Goal: Transaction & Acquisition: Purchase product/service

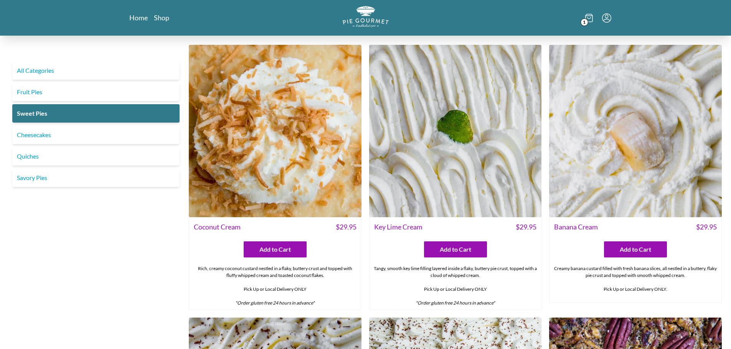
scroll to position [264, 0]
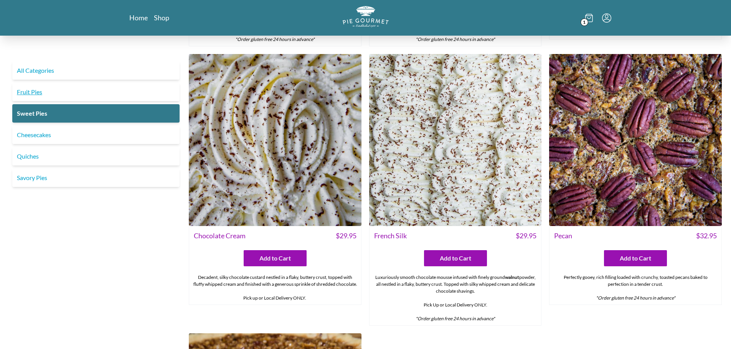
click at [51, 91] on link "Fruit Pies" at bounding box center [95, 92] width 167 height 18
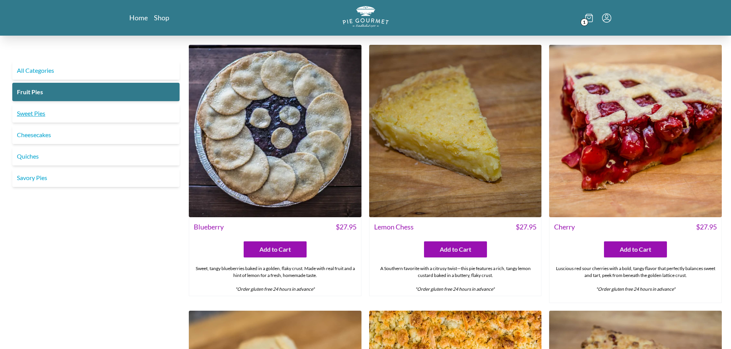
click at [97, 107] on link "Sweet Pies" at bounding box center [95, 113] width 167 height 18
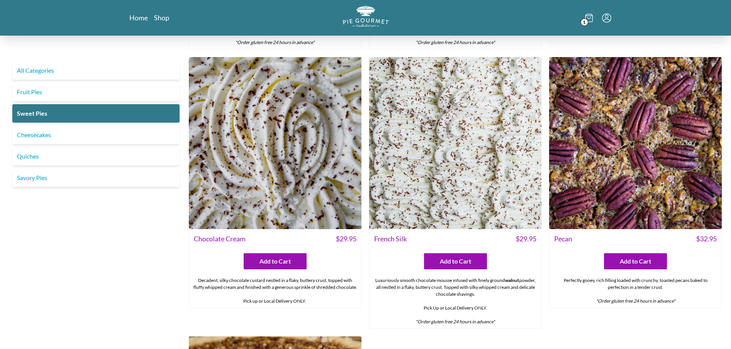
scroll to position [268, 0]
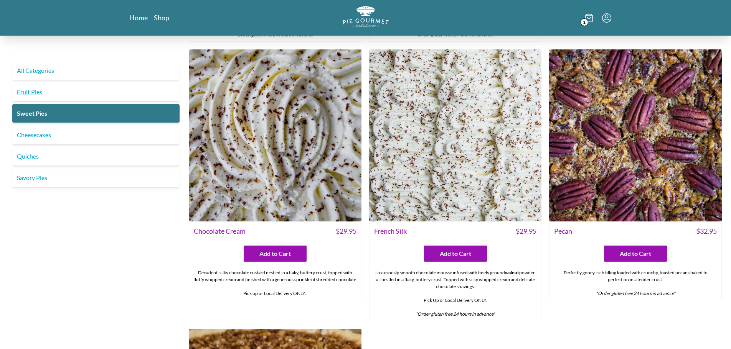
click at [25, 92] on link "Fruit Pies" at bounding box center [95, 92] width 167 height 18
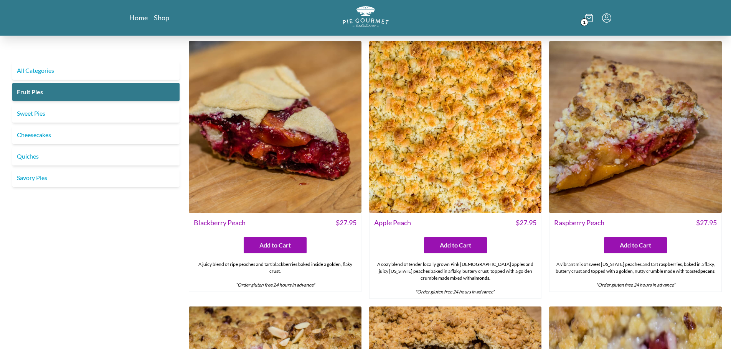
scroll to position [268, 0]
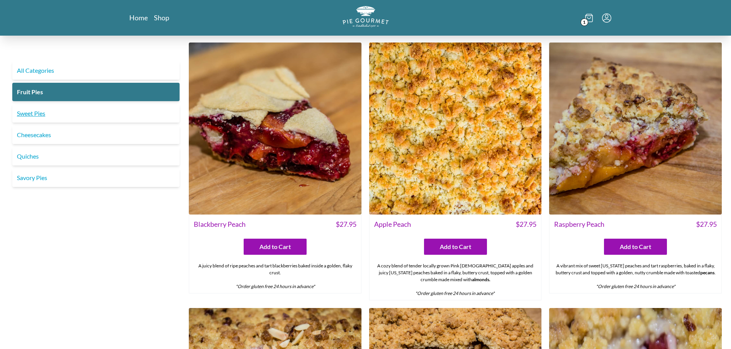
click at [59, 111] on link "Sweet Pies" at bounding box center [95, 113] width 167 height 18
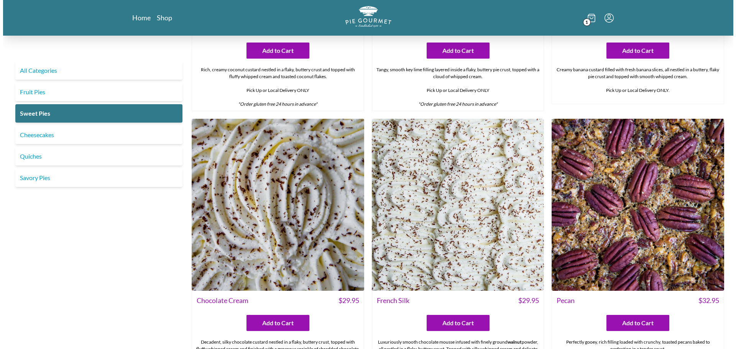
scroll to position [269, 0]
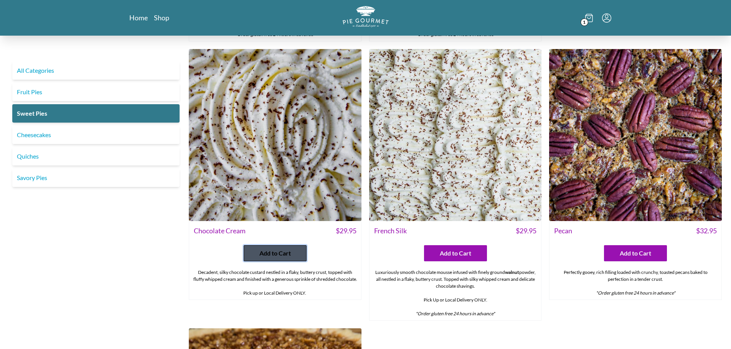
click at [295, 256] on button "Add to Cart" at bounding box center [275, 253] width 63 height 16
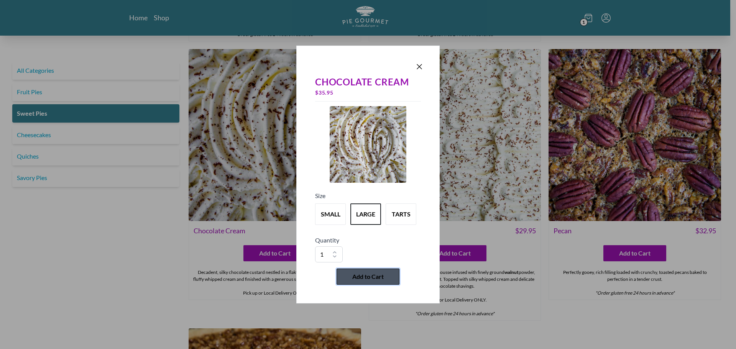
click at [386, 276] on button "Add to Cart" at bounding box center [368, 277] width 63 height 16
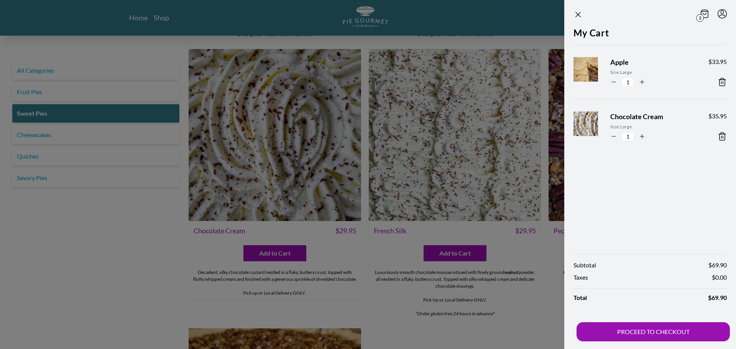
click at [725, 137] on icon at bounding box center [722, 136] width 9 height 9
click at [722, 137] on div "My Cart Apple Size: Large 1 $ 33.95" at bounding box center [650, 136] width 172 height 220
click at [275, 252] on div at bounding box center [368, 174] width 736 height 349
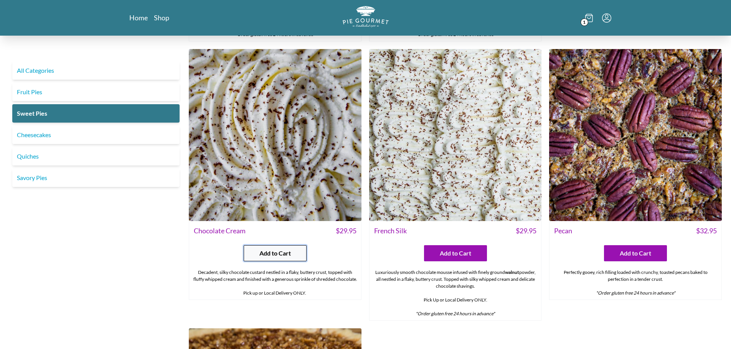
click at [275, 252] on span "Add to Cart" at bounding box center [274, 253] width 31 height 9
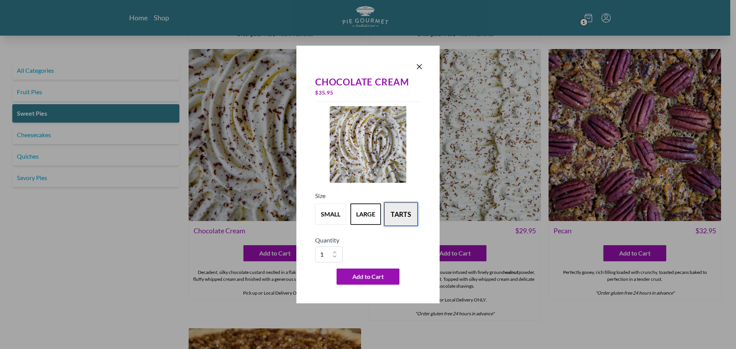
click at [393, 218] on button "tarts" at bounding box center [401, 214] width 34 height 24
click at [405, 247] on div "Quantity 1 2 3 4 5 6 7 8 9 10" at bounding box center [368, 249] width 106 height 27
click at [364, 217] on button "large" at bounding box center [366, 214] width 34 height 24
click at [370, 276] on span "Add to Cart" at bounding box center [367, 276] width 31 height 9
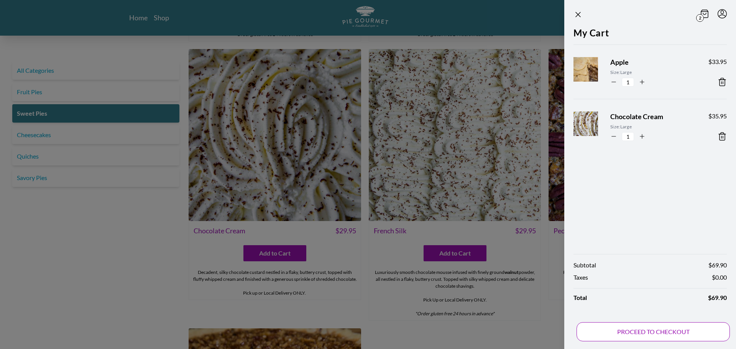
click at [665, 335] on button "PROCEED TO CHECKOUT" at bounding box center [653, 331] width 153 height 19
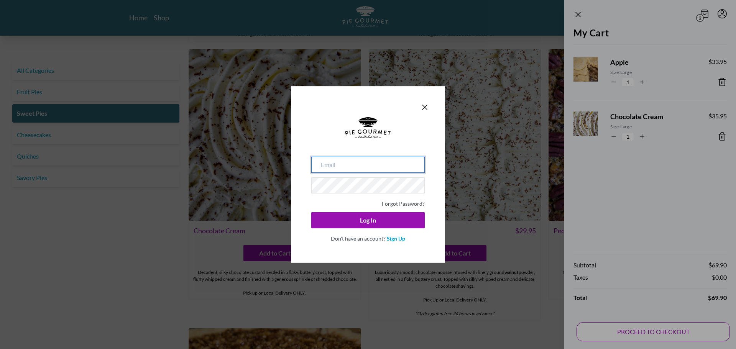
type input "[EMAIL_ADDRESS][DOMAIN_NAME]"
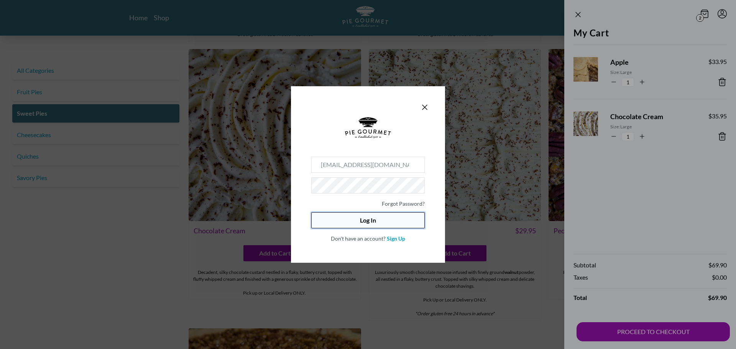
click at [388, 224] on button "Log In" at bounding box center [368, 220] width 114 height 16
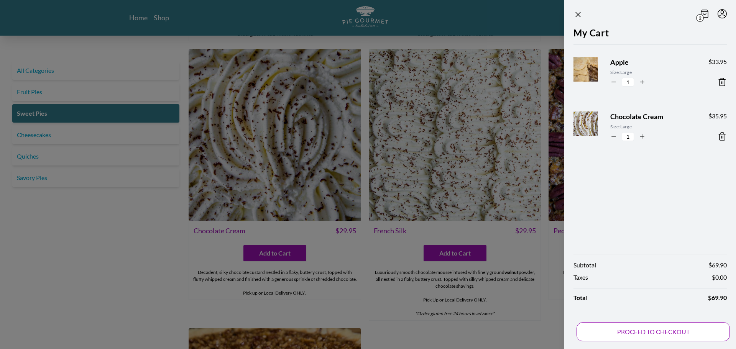
click at [665, 335] on button "PROCEED TO CHECKOUT" at bounding box center [653, 331] width 153 height 19
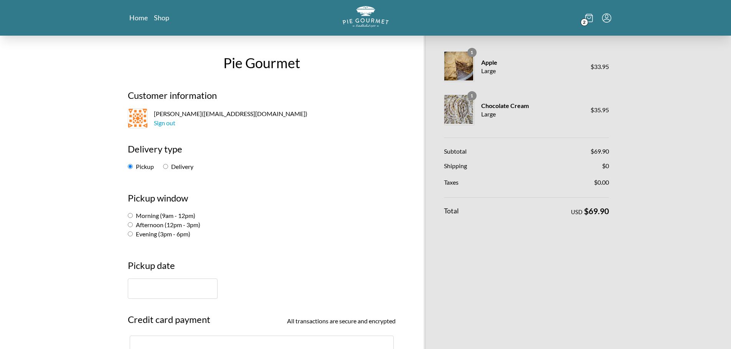
click at [171, 167] on label "Delivery" at bounding box center [178, 166] width 30 height 7
click at [168, 167] on input "Delivery" at bounding box center [165, 166] width 5 height 5
radio input "true"
select select "-1"
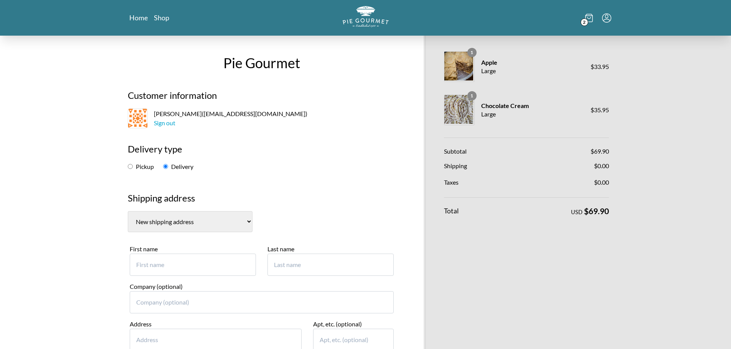
click at [194, 267] on input "First name" at bounding box center [193, 265] width 126 height 22
type input "[PERSON_NAME]"
type input "[STREET_ADDRESS]"
type input "Bethesda"
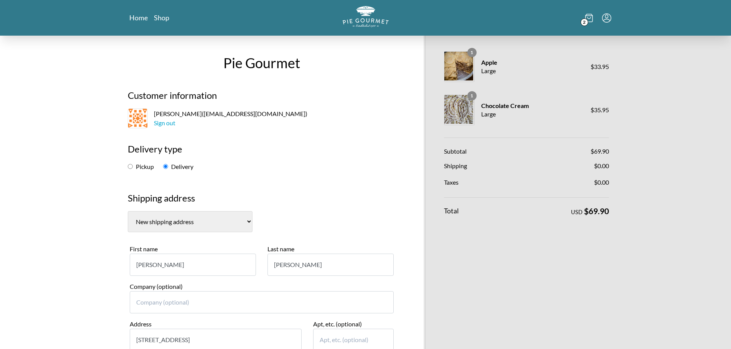
select select "MD"
type input "20814"
type input "2024946264"
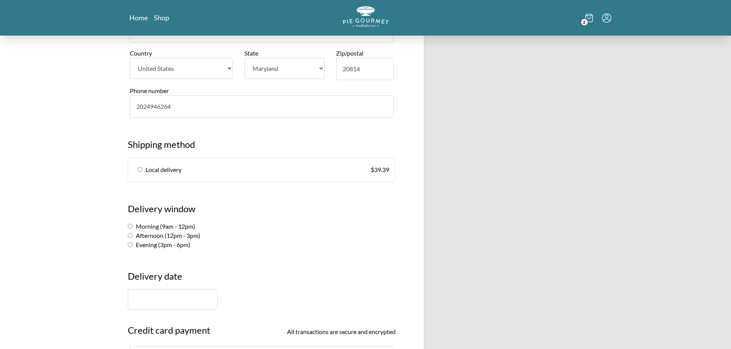
scroll to position [345, 0]
click at [138, 170] on input "radio" at bounding box center [139, 170] width 5 height 5
radio input "true"
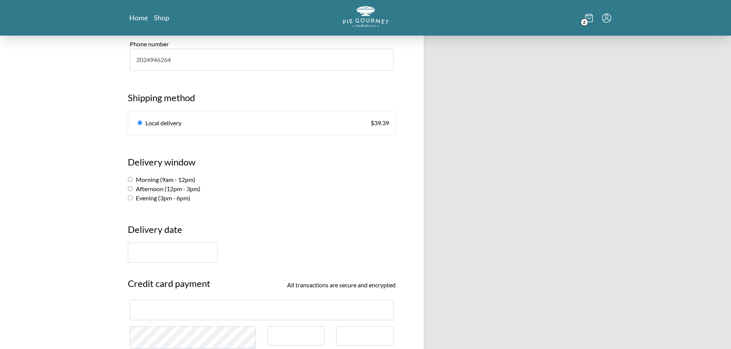
scroll to position [383, 0]
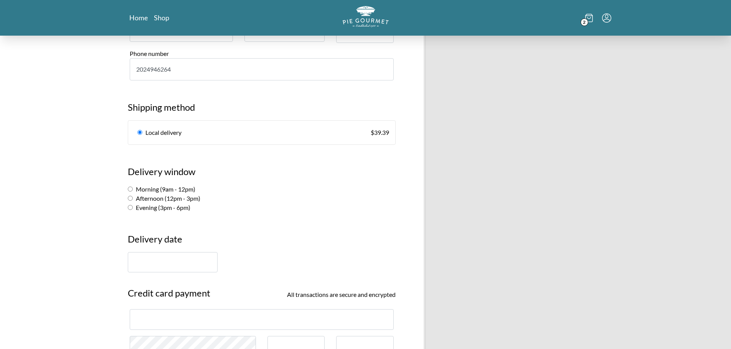
click at [130, 190] on input "Morning (9am - 12pm)" at bounding box center [130, 189] width 5 height 5
radio input "true"
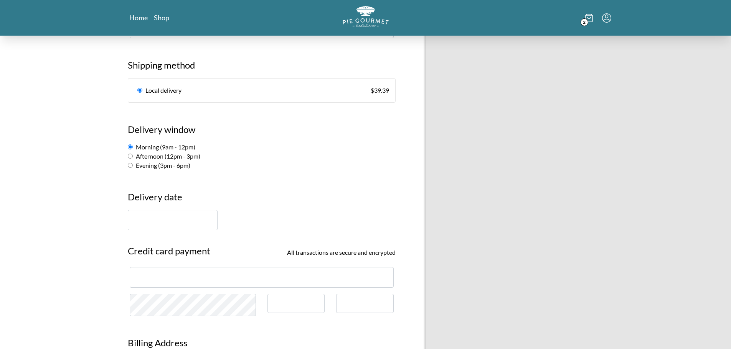
scroll to position [499, 0]
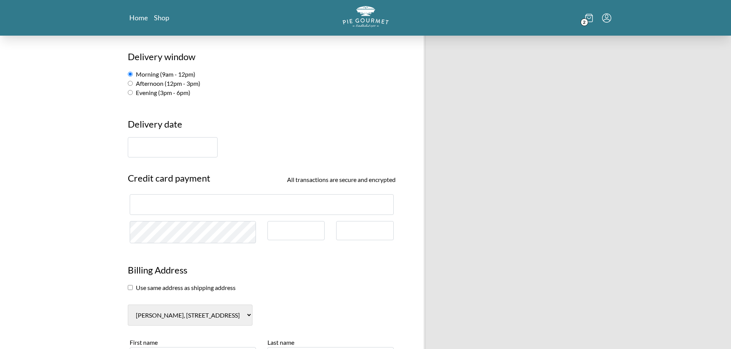
click at [162, 192] on section "Credit card payment All transactions are secure and encrypted" at bounding box center [261, 207] width 279 height 86
click at [169, 150] on input "text" at bounding box center [173, 147] width 90 height 20
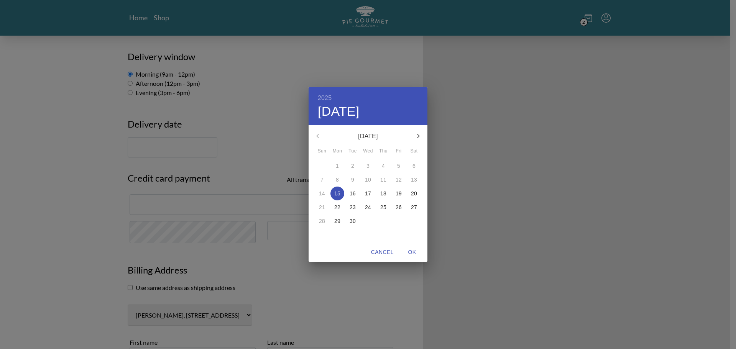
click at [353, 207] on p "23" at bounding box center [353, 208] width 6 height 8
click at [414, 257] on button "OK" at bounding box center [412, 252] width 25 height 14
type input "[DATE]"
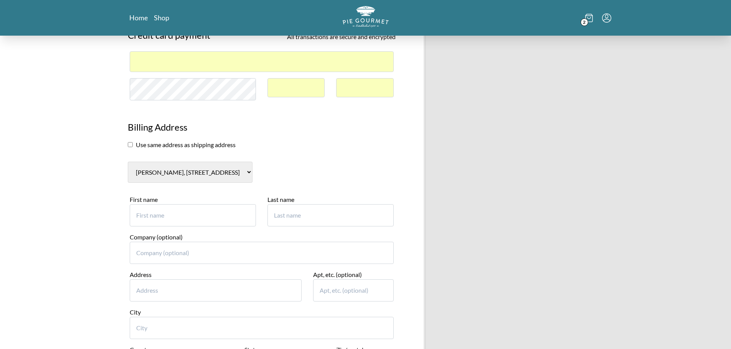
scroll to position [652, 0]
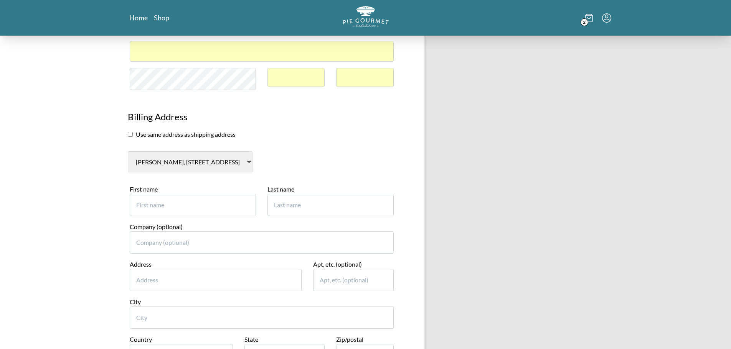
click at [194, 210] on input "First name" at bounding box center [193, 205] width 126 height 22
type input "[PERSON_NAME]"
type input "[STREET_ADDRESS]"
type input "Bethesda"
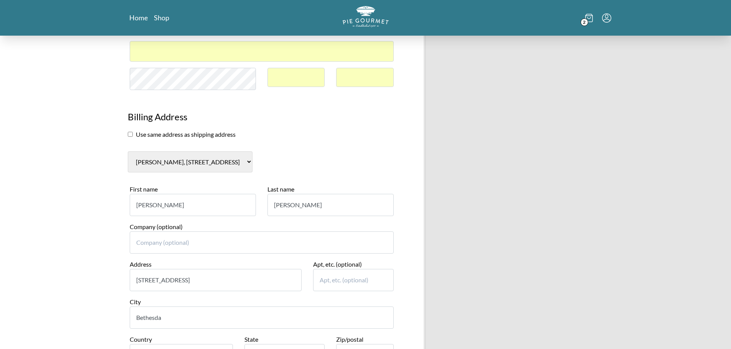
select select "MD"
type input "20814"
type input "2024946264"
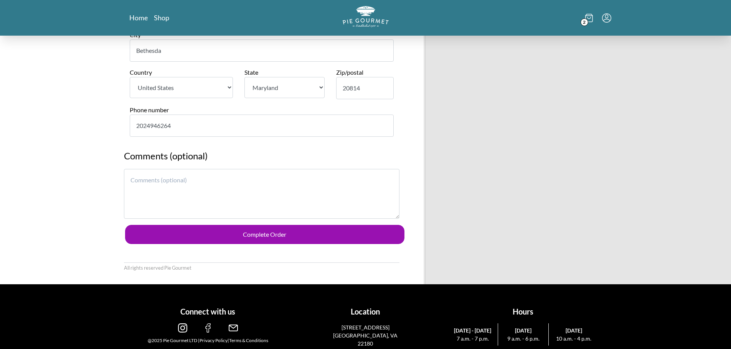
scroll to position [933, 0]
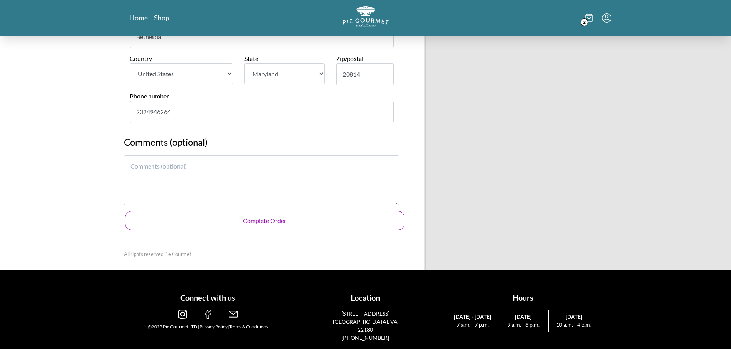
click at [306, 217] on button "Complete Order" at bounding box center [264, 220] width 279 height 19
